Goal: Information Seeking & Learning: Find specific fact

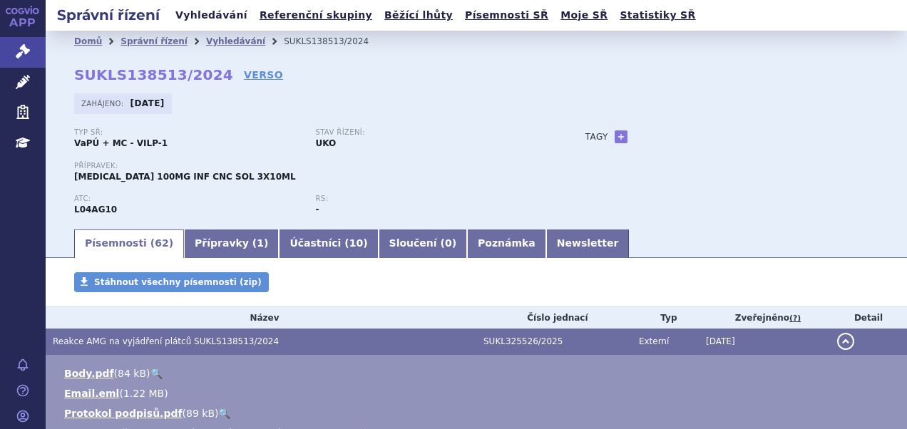
click at [205, 12] on link "Vyhledávání" at bounding box center [211, 15] width 81 height 19
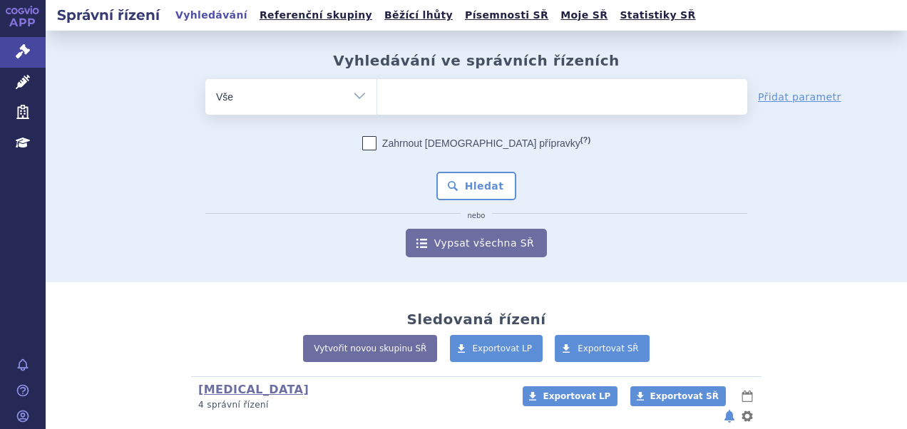
click at [455, 100] on ul at bounding box center [562, 94] width 370 height 30
click at [377, 100] on select at bounding box center [376, 96] width 1 height 36
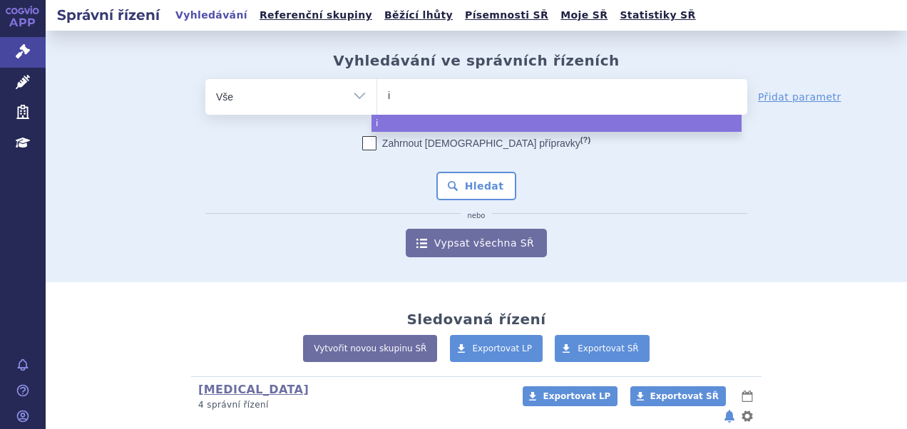
type input "im"
type input "imf"
type input "imfin"
type input "imfinzi"
select select "imfinzi"
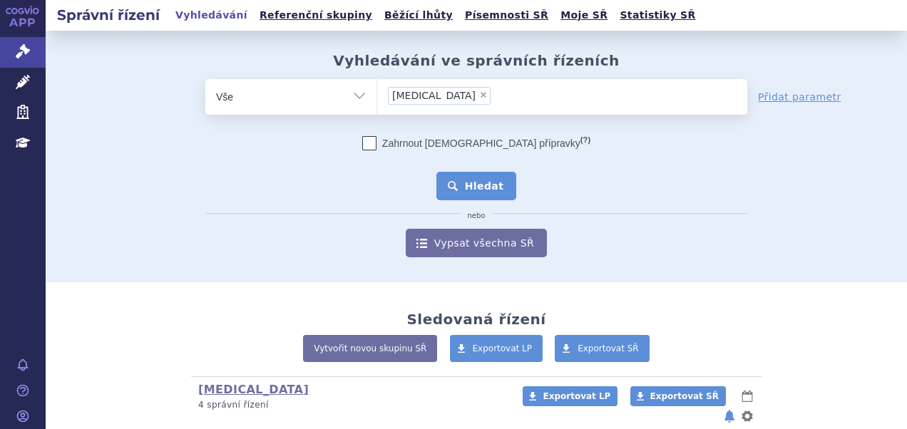
click at [454, 191] on button "Hledat" at bounding box center [476, 186] width 81 height 29
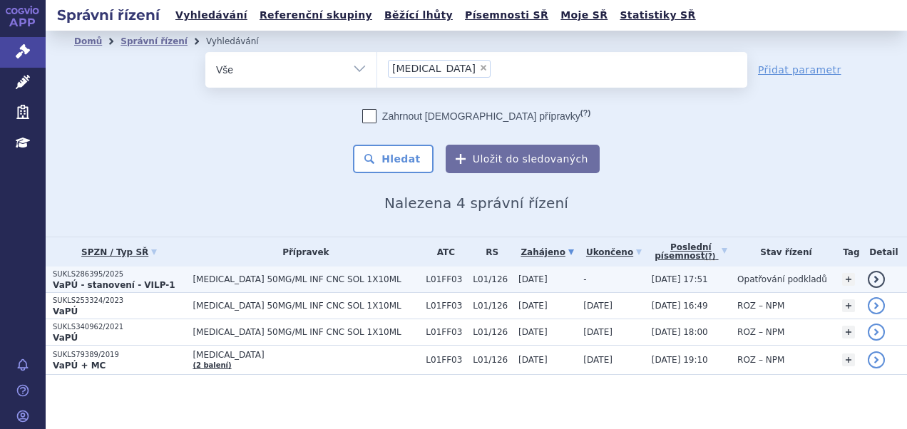
click at [133, 284] on strong "VaPÚ - stanovení - VILP-1" at bounding box center [114, 285] width 123 height 10
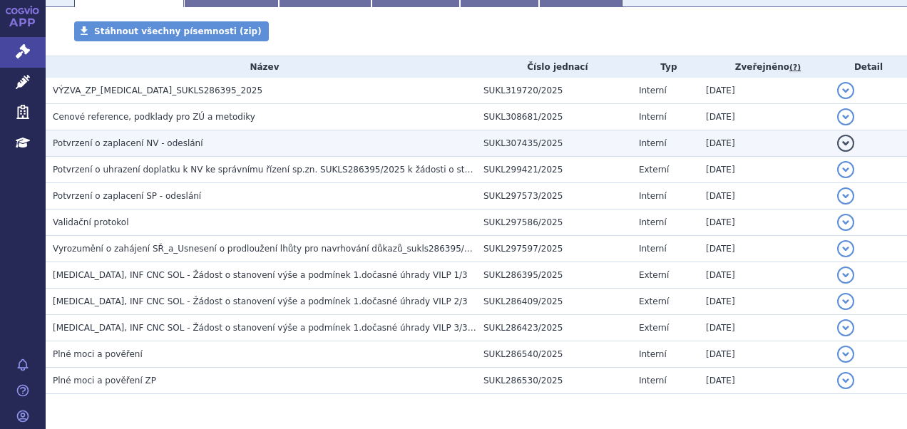
scroll to position [299, 0]
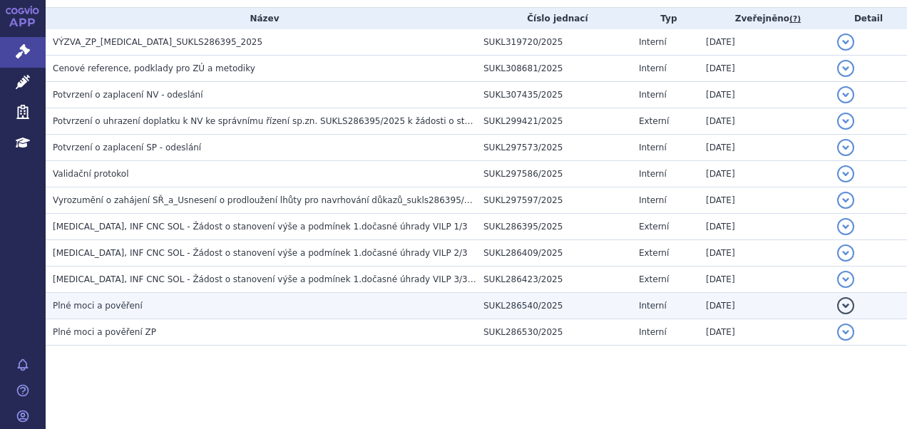
click at [180, 306] on h3 "Plné moci a pověření" at bounding box center [264, 306] width 423 height 14
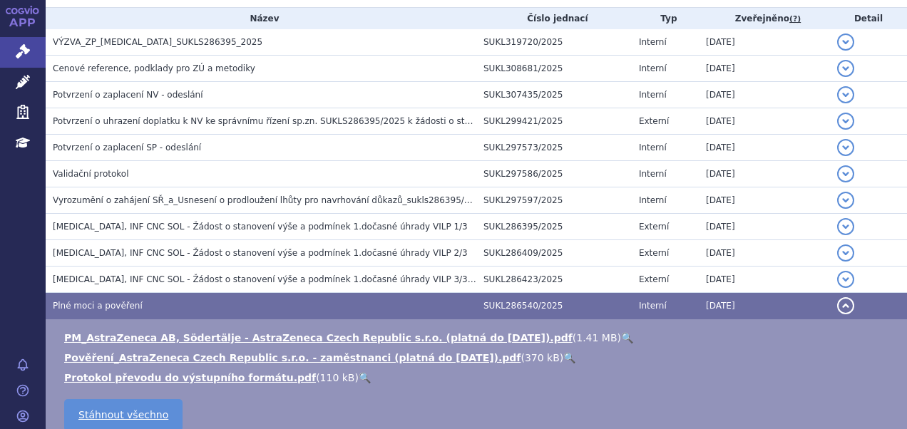
click at [563, 356] on link "🔍" at bounding box center [569, 357] width 12 height 11
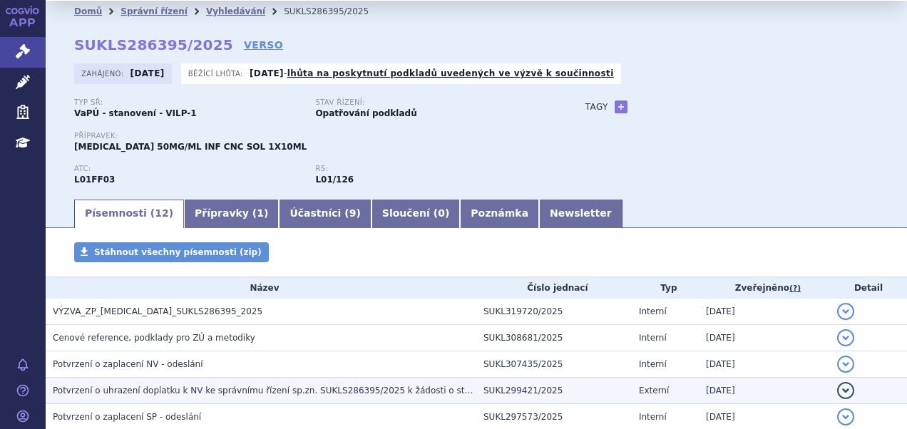
scroll to position [0, 0]
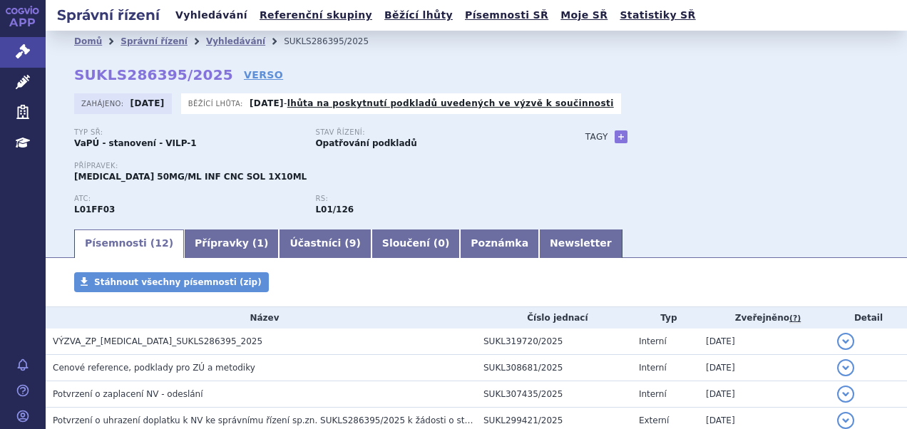
click at [214, 13] on link "Vyhledávání" at bounding box center [211, 15] width 81 height 19
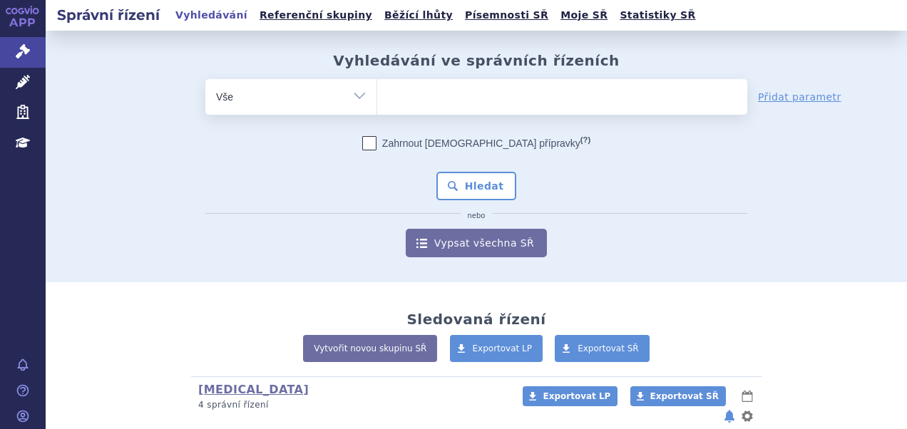
click at [357, 93] on select "Vše Spisová značka Typ SŘ Přípravek/SUKL kód Účastník/Držitel" at bounding box center [290, 95] width 171 height 32
select select "filter-participant"
click at [205, 79] on select "Vše Spisová značka Typ SŘ Přípravek/SUKL kód Účastník/Držitel" at bounding box center [290, 95] width 171 height 32
click at [429, 100] on ul at bounding box center [562, 94] width 370 height 30
click at [377, 100] on select at bounding box center [376, 96] width 1 height 36
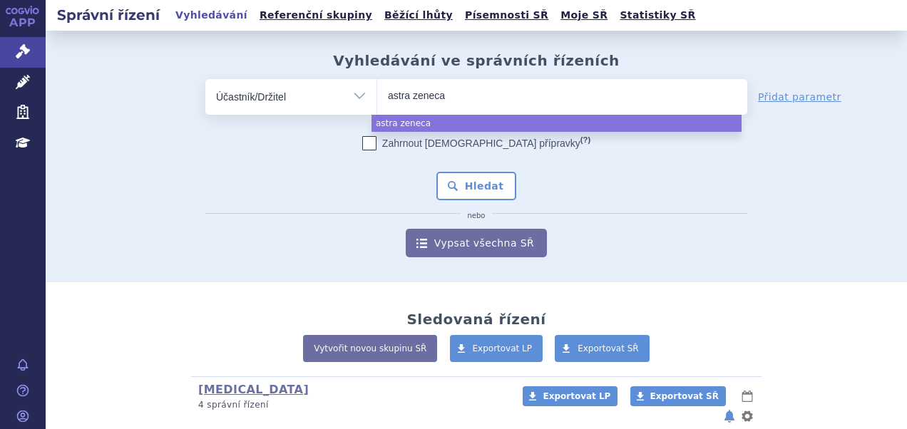
type input "astra zeneca"
select select "astra zeneca"
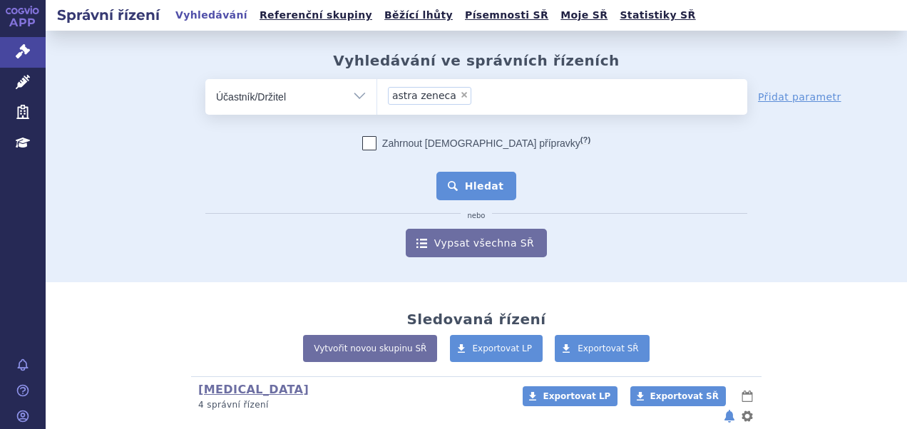
click at [463, 182] on button "Hledat" at bounding box center [476, 186] width 81 height 29
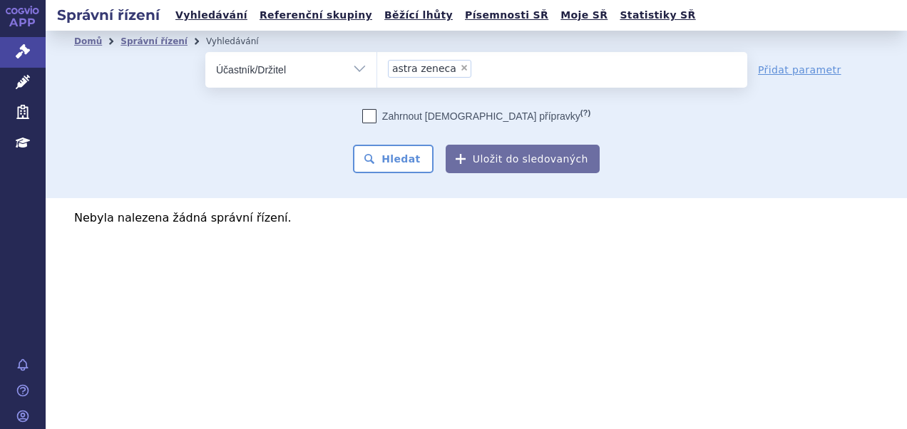
click at [460, 63] on span "×" at bounding box center [464, 67] width 9 height 9
click at [377, 63] on select "astra zeneca" at bounding box center [376, 69] width 1 height 36
select select
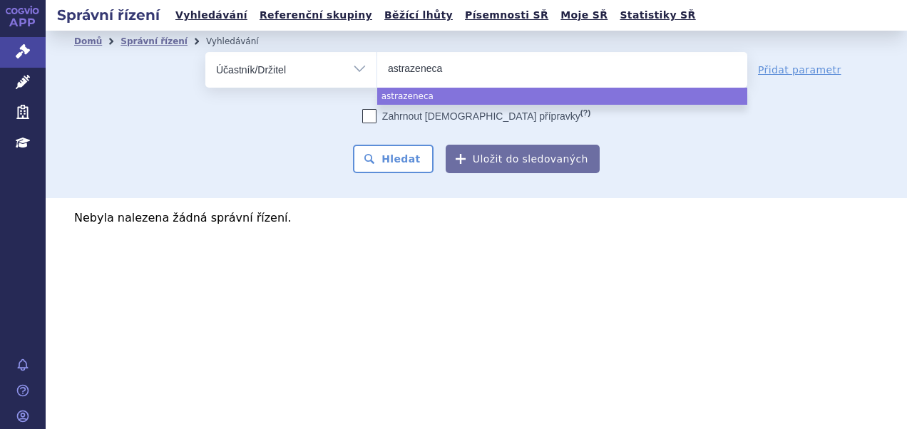
type input "astrazeneca"
select select "astrazeneca"
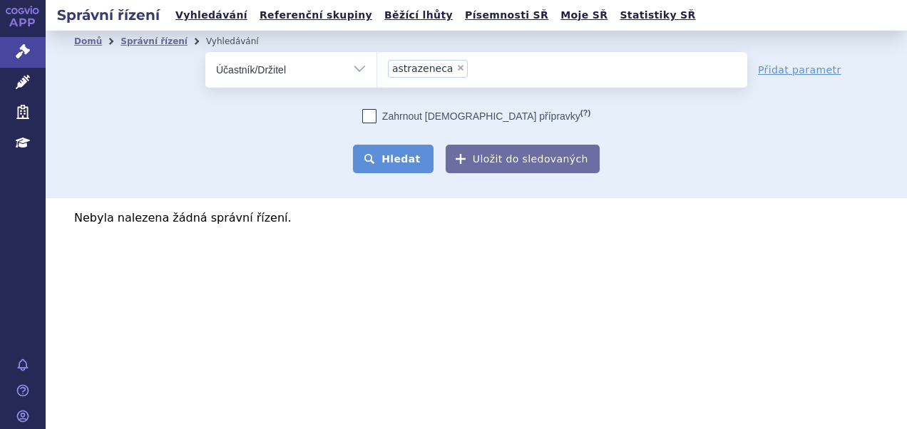
drag, startPoint x: 401, startPoint y: 176, endPoint x: 403, endPoint y: 167, distance: 8.7
click at [401, 175] on div "Domů Správní řízení Vyhledávání Vyhledávání ve správních řízeních odstranit Vše…" at bounding box center [476, 114] width 861 height 167
click at [403, 162] on button "Hledat" at bounding box center [393, 159] width 81 height 29
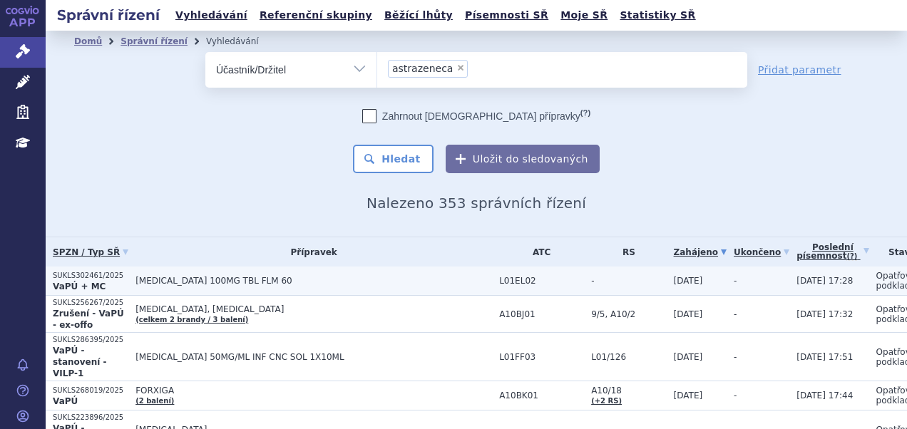
click at [192, 278] on span "[MEDICAL_DATA] 100MG TBL FLM 60" at bounding box center [313, 281] width 356 height 10
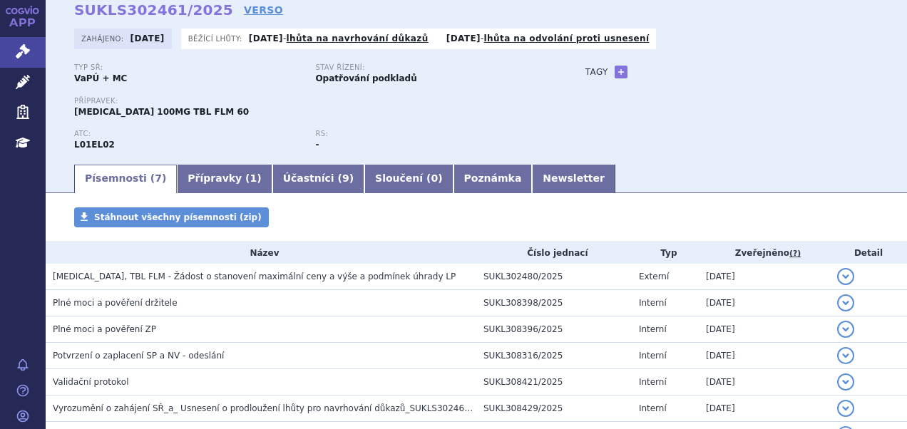
scroll to position [143, 0]
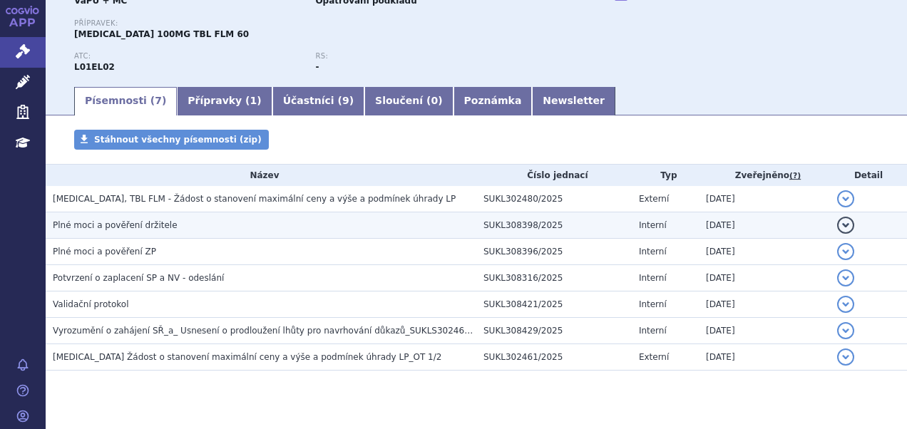
click at [169, 229] on h3 "Plné moci a pověření držitele" at bounding box center [264, 225] width 423 height 14
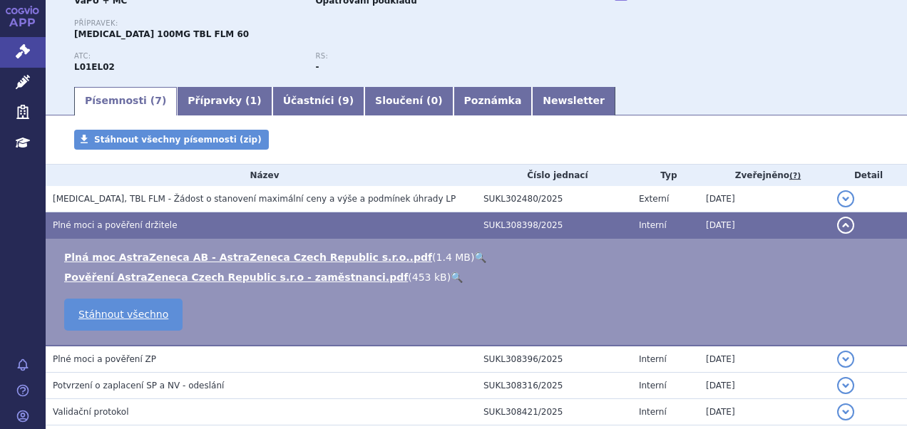
click at [450, 280] on link "🔍" at bounding box center [456, 277] width 12 height 11
